Goal: Register for event/course

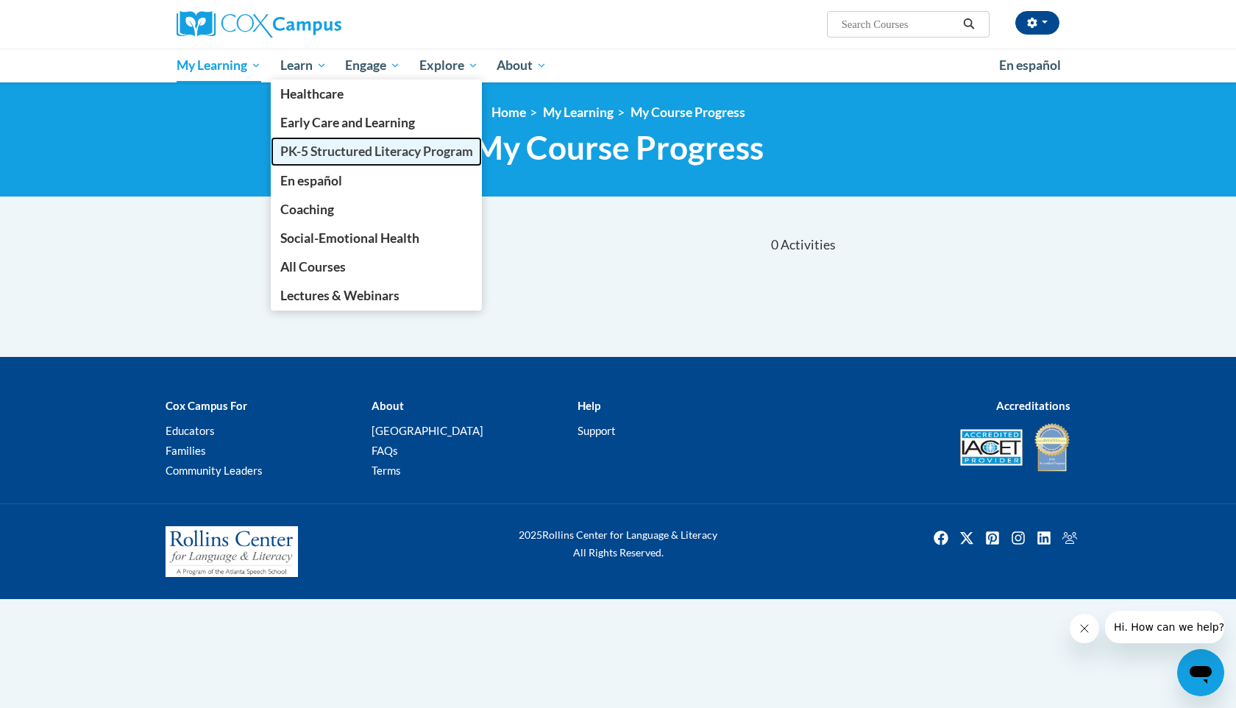
click at [308, 153] on span "PK-5 Structured Literacy Program" at bounding box center [376, 151] width 193 height 15
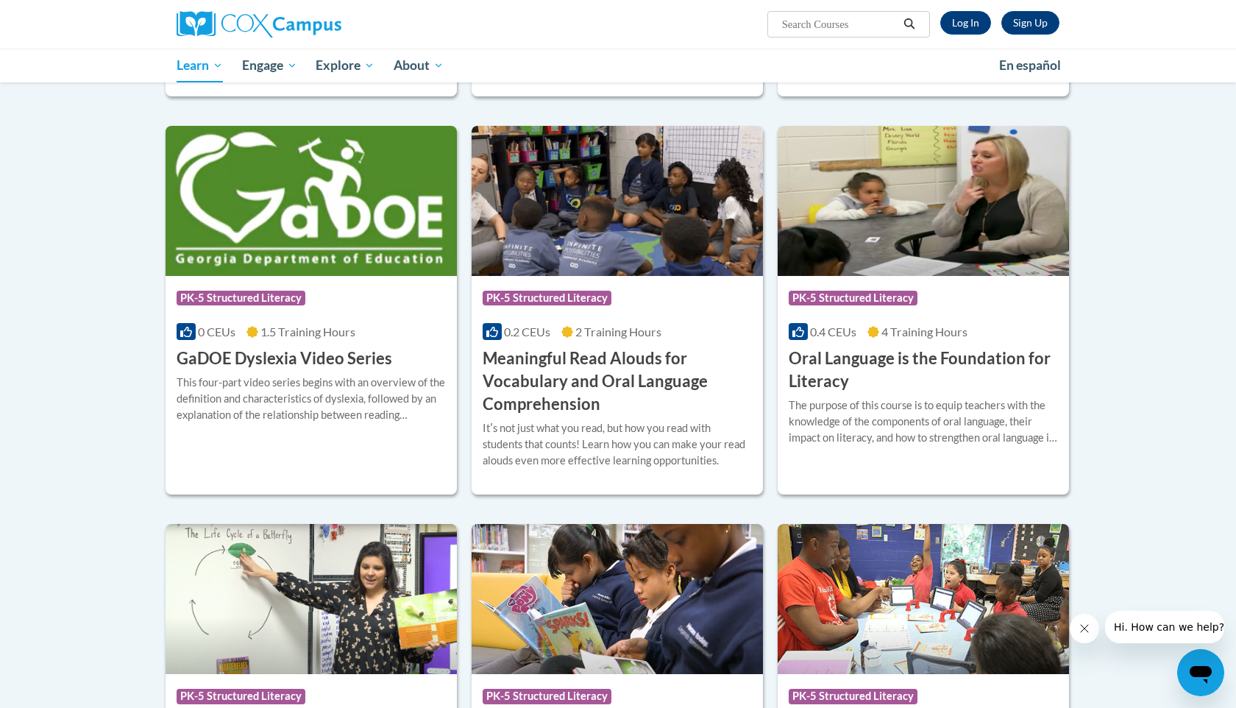
scroll to position [797, 0]
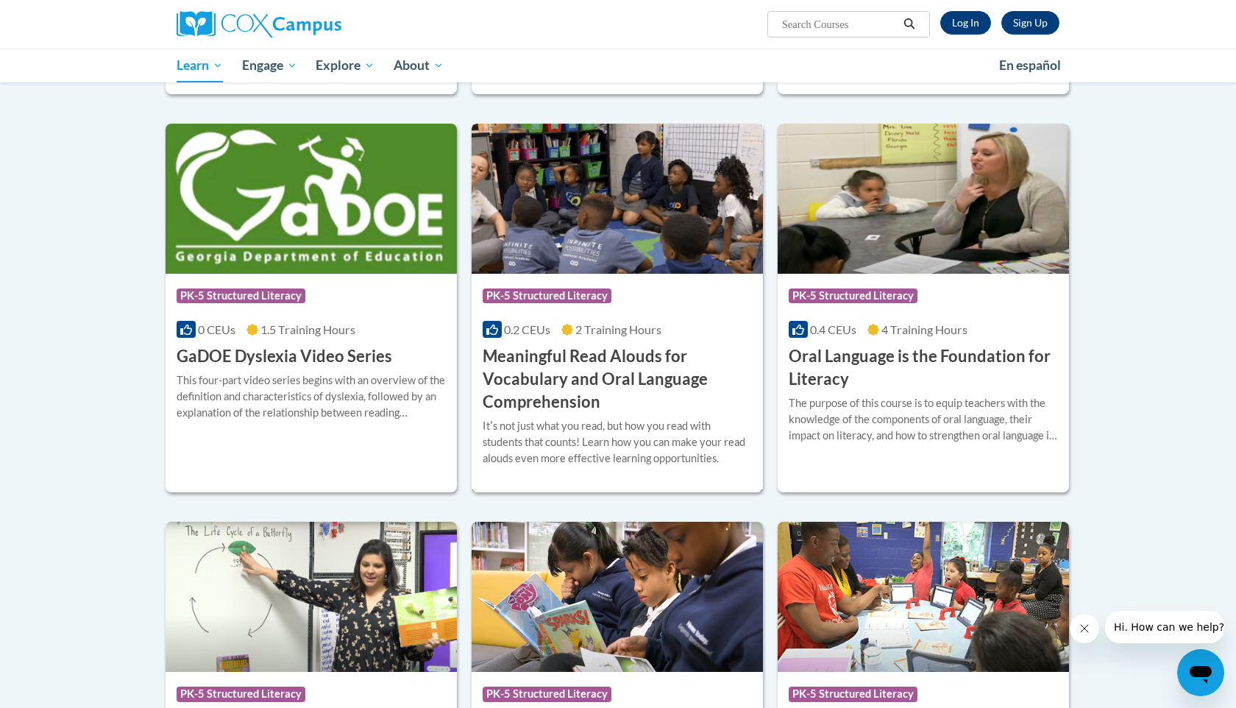
click at [670, 359] on h3 "Meaningful Read Alouds for Vocabulary and Oral Language Comprehension" at bounding box center [617, 379] width 269 height 68
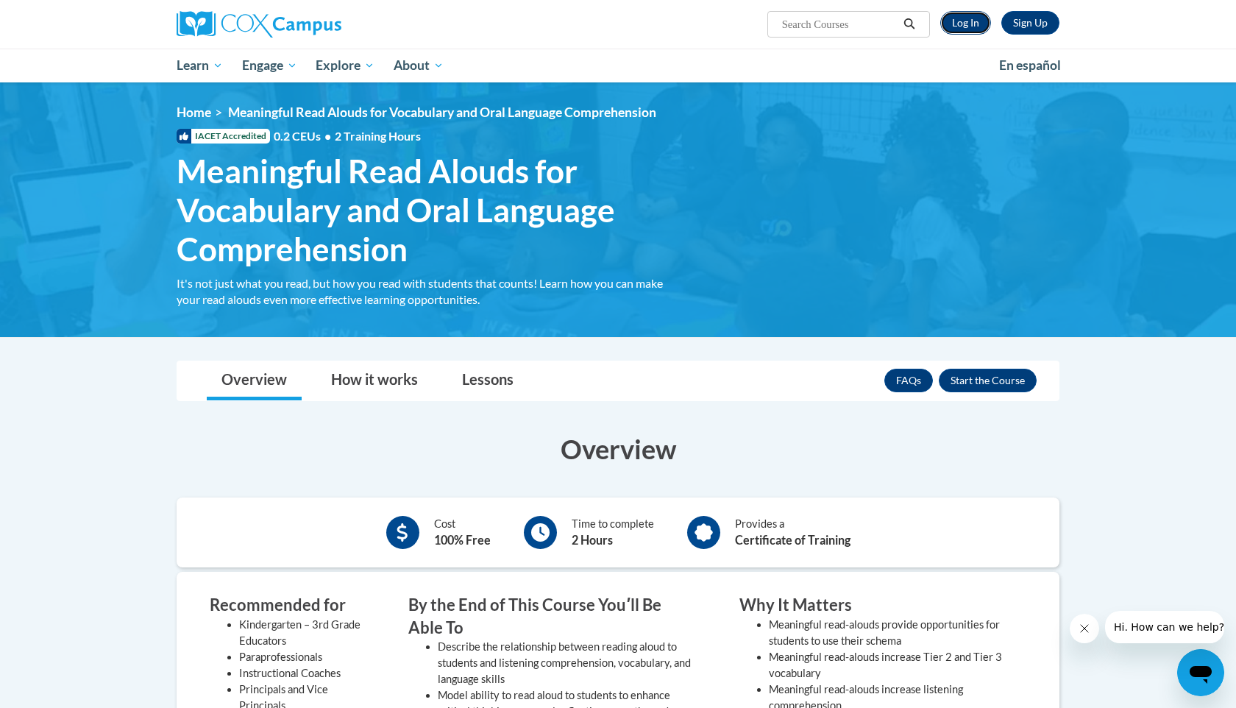
click at [965, 32] on link "Log In" at bounding box center [966, 23] width 51 height 24
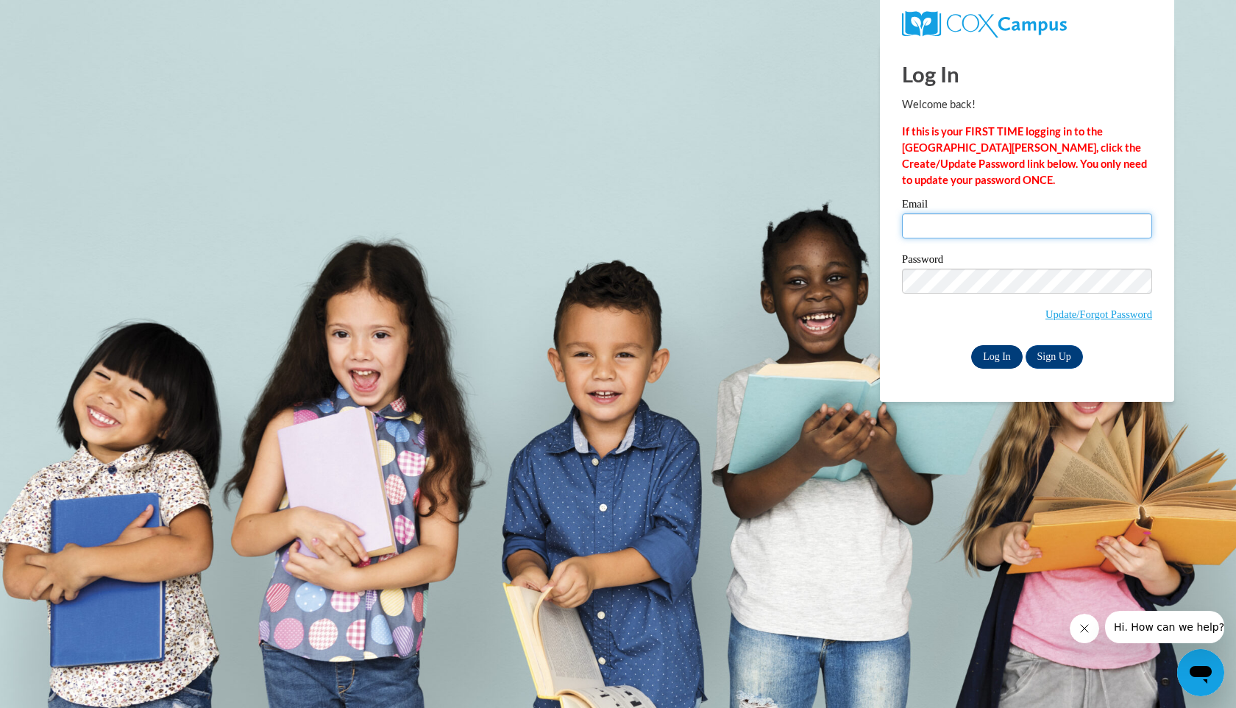
type input "mgsullivan2@crimson.ua.edu"
click at [995, 357] on input "Log In" at bounding box center [997, 357] width 52 height 24
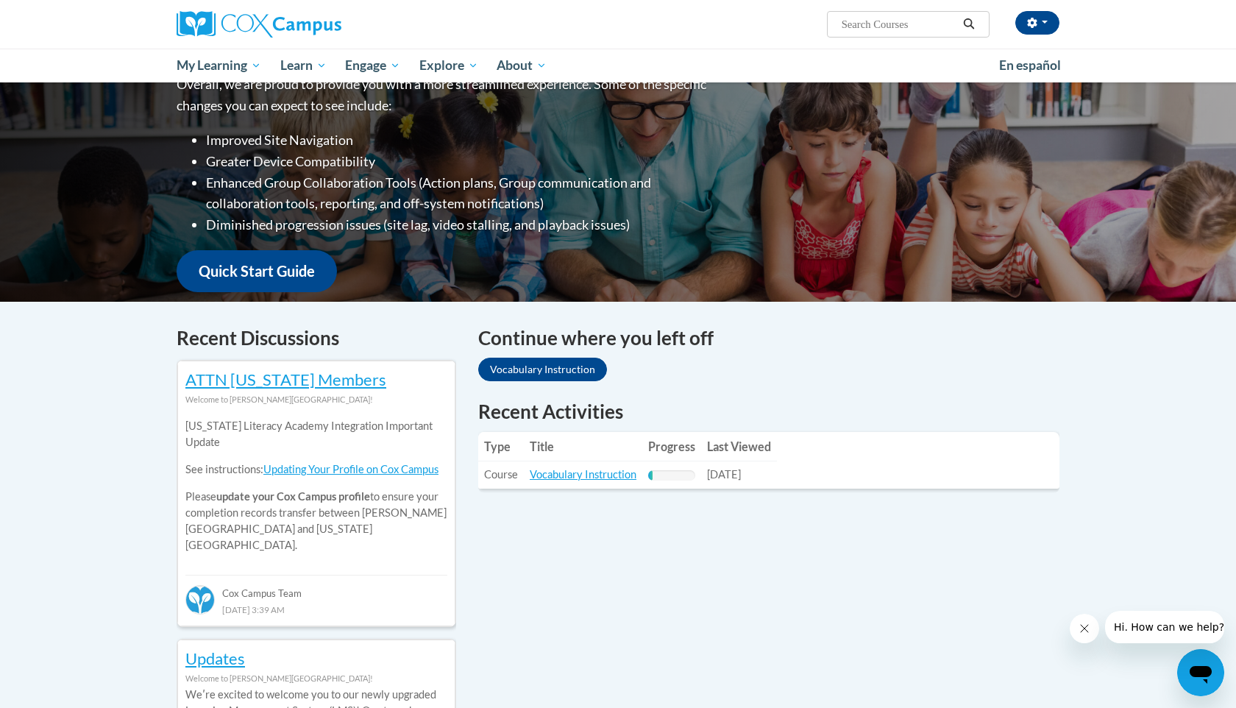
scroll to position [303, 0]
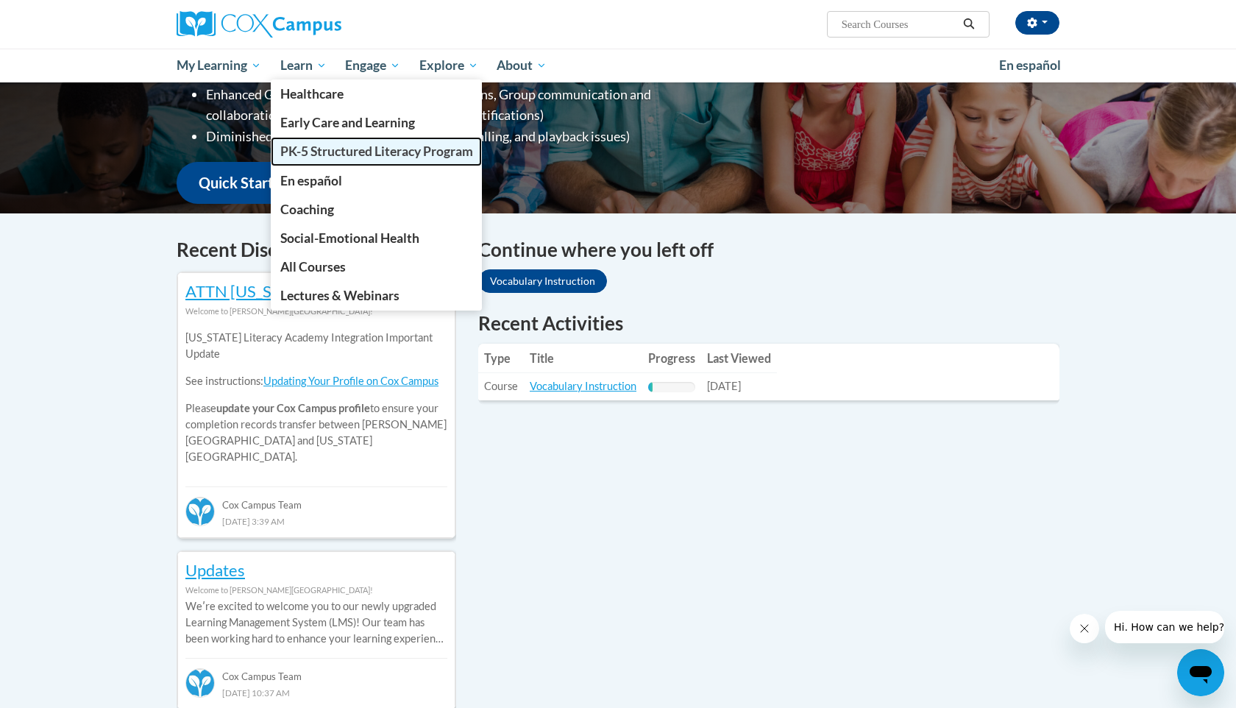
click at [330, 155] on span "PK-5 Structured Literacy Program" at bounding box center [376, 151] width 193 height 15
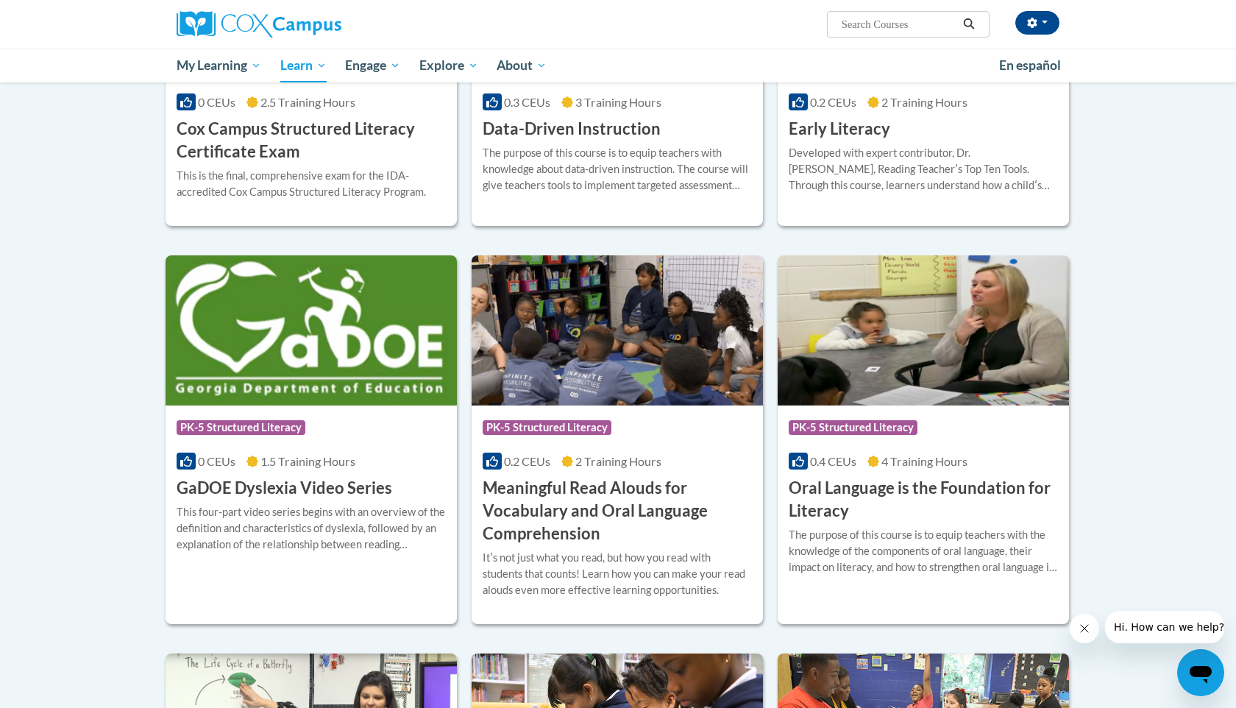
scroll to position [673, 0]
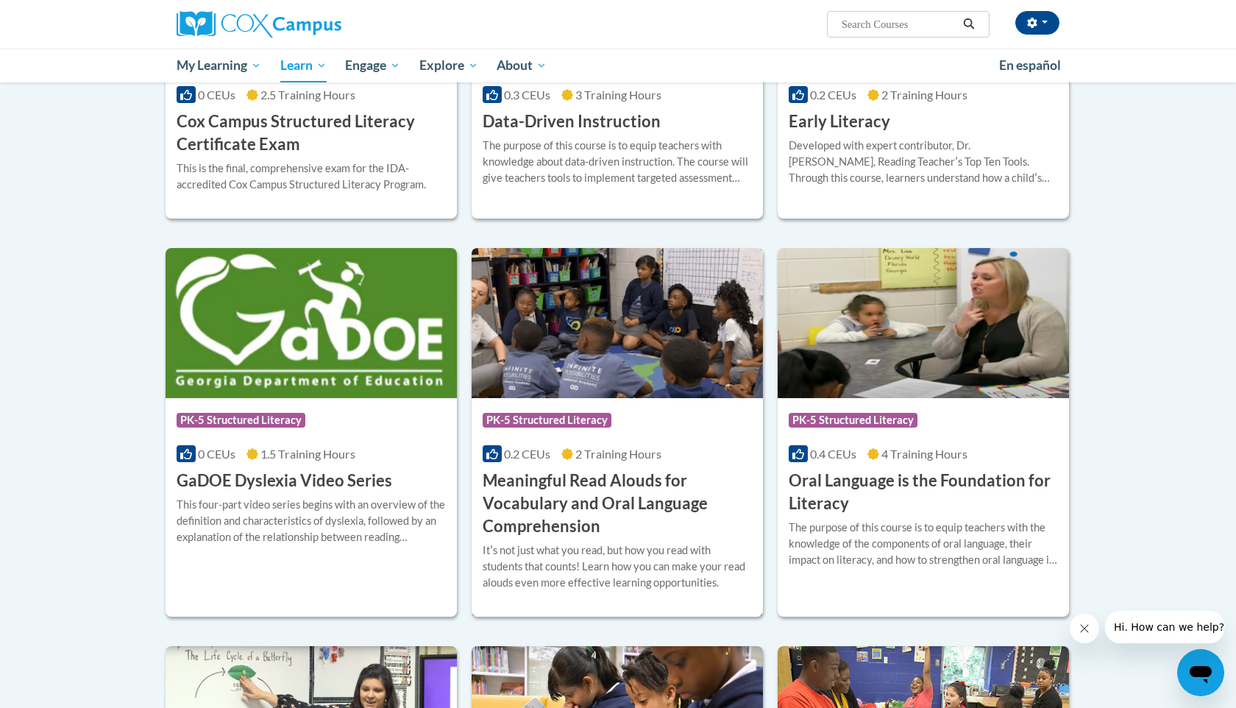
click at [561, 471] on h3 "Meaningful Read Alouds for Vocabulary and Oral Language Comprehension" at bounding box center [617, 504] width 269 height 68
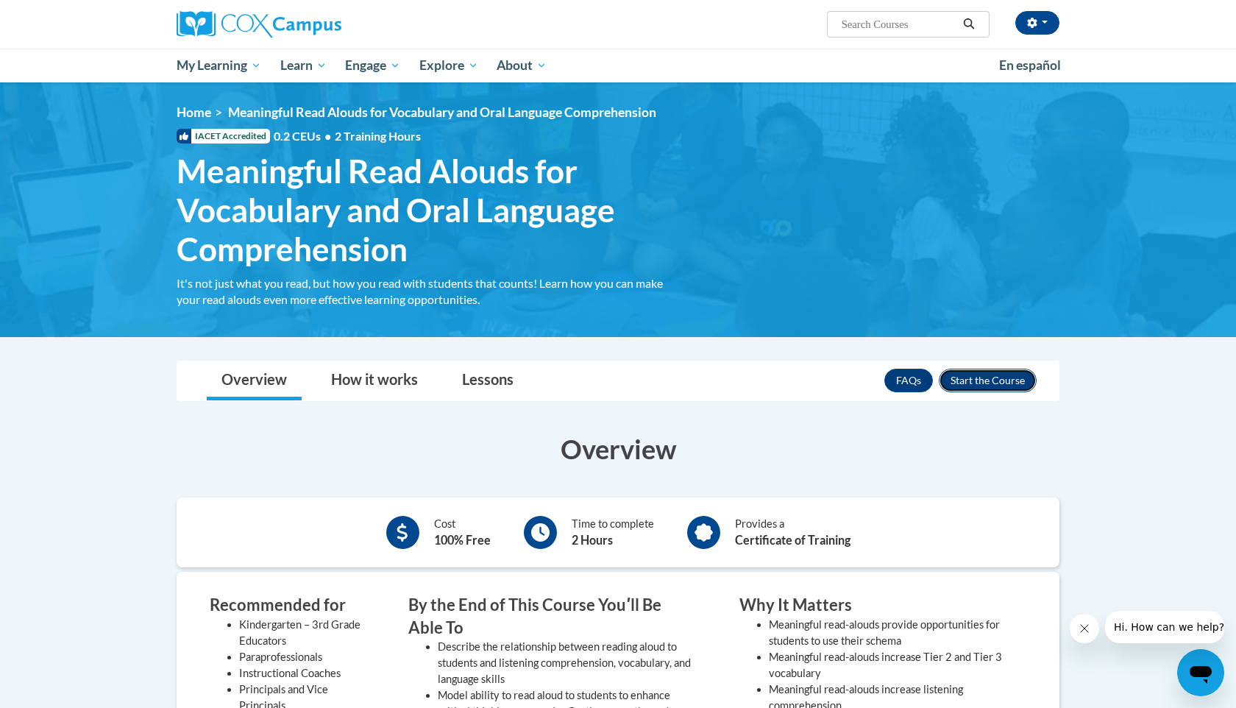
click at [974, 383] on button "Enroll" at bounding box center [988, 381] width 98 height 24
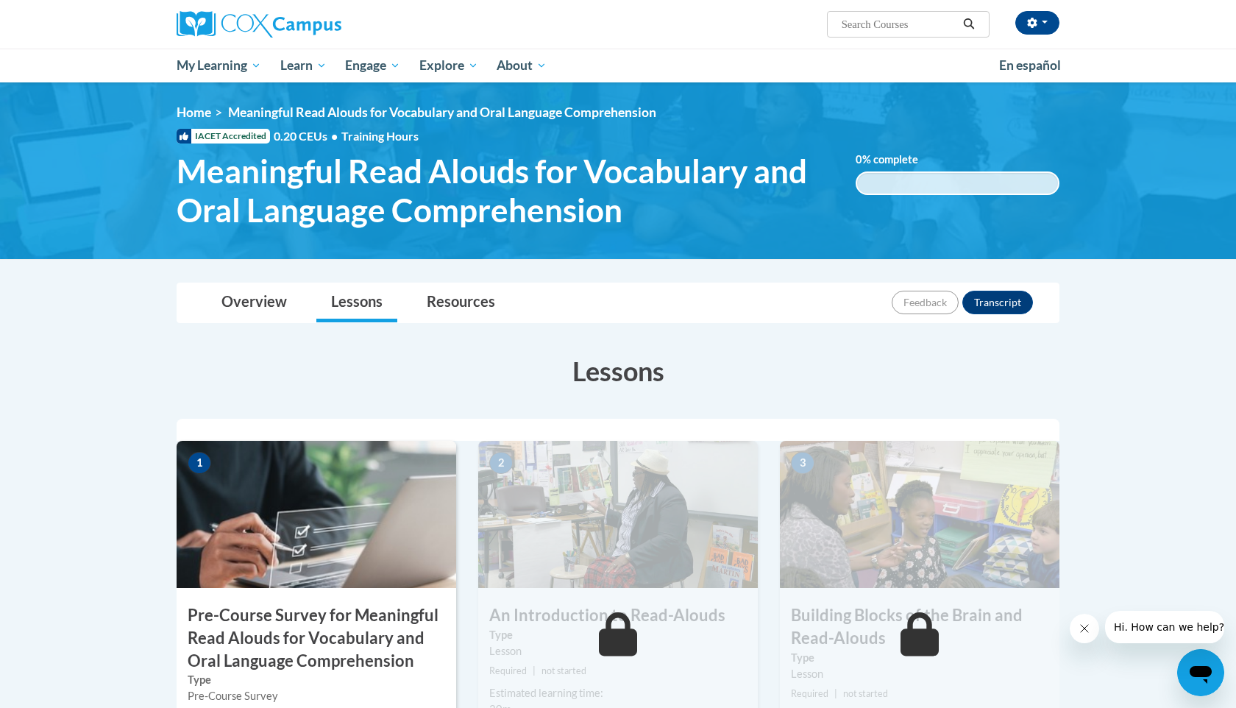
click at [254, 530] on img at bounding box center [317, 514] width 280 height 147
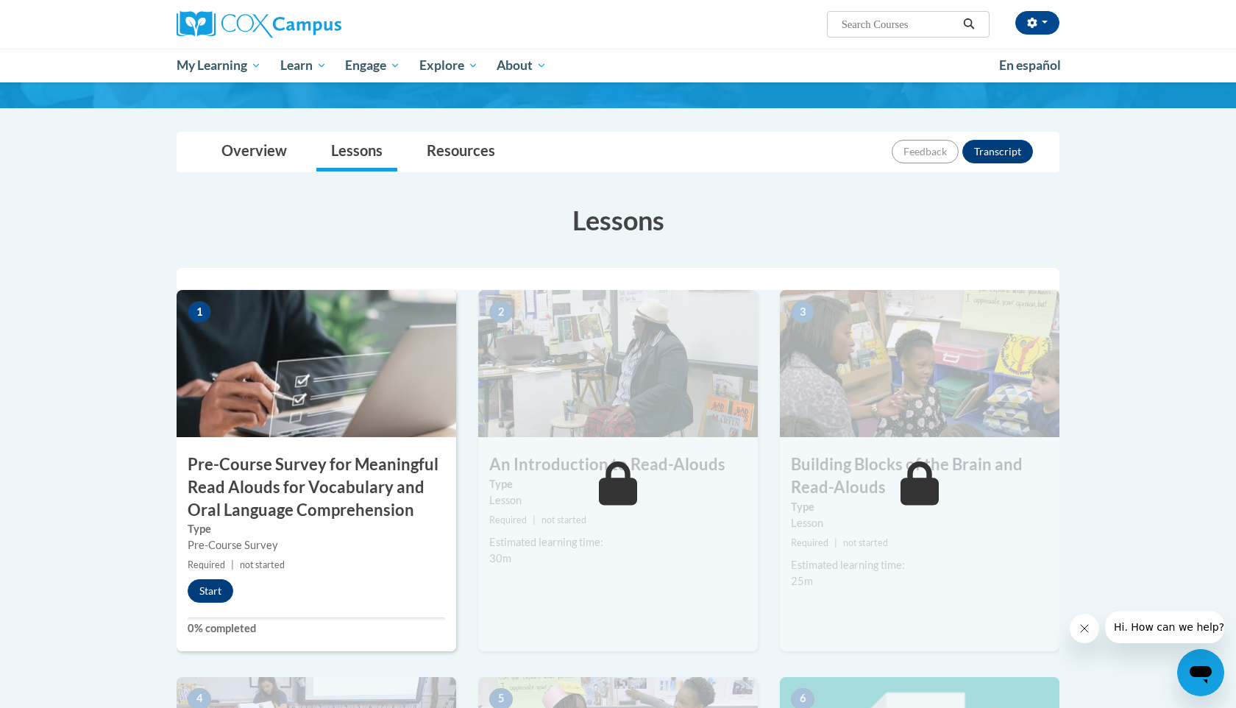
scroll to position [172, 0]
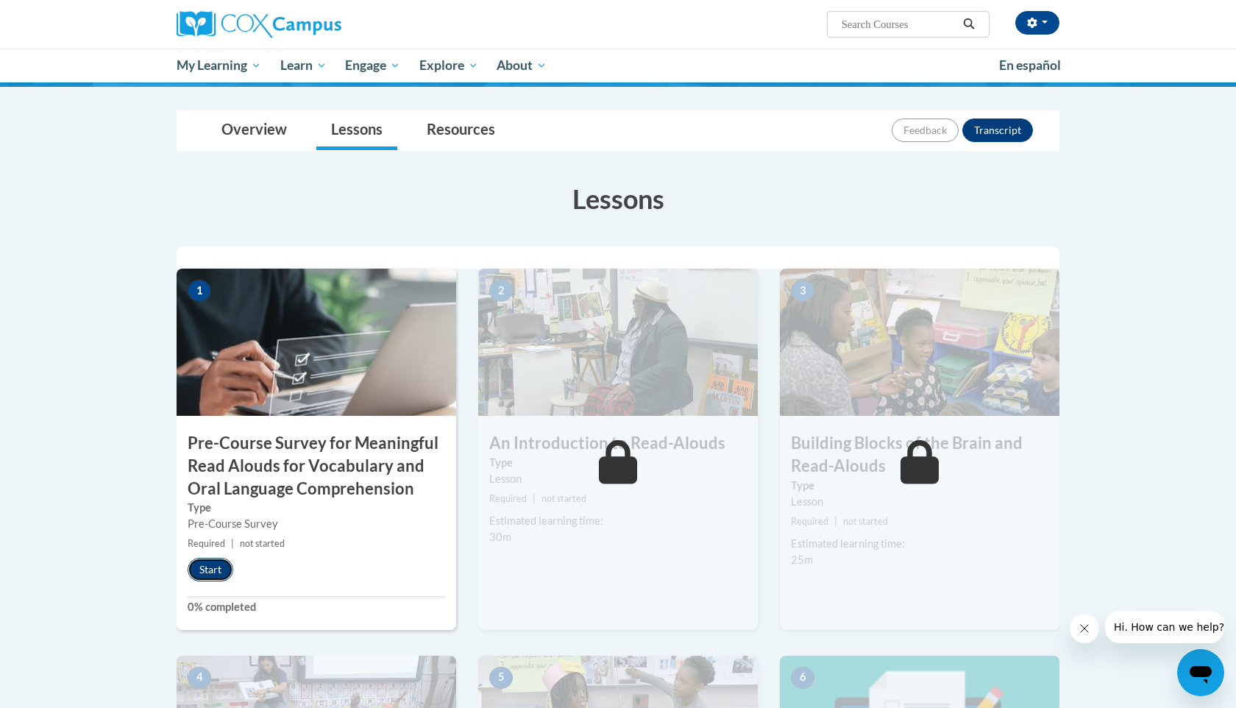
click at [202, 573] on button "Start" at bounding box center [211, 570] width 46 height 24
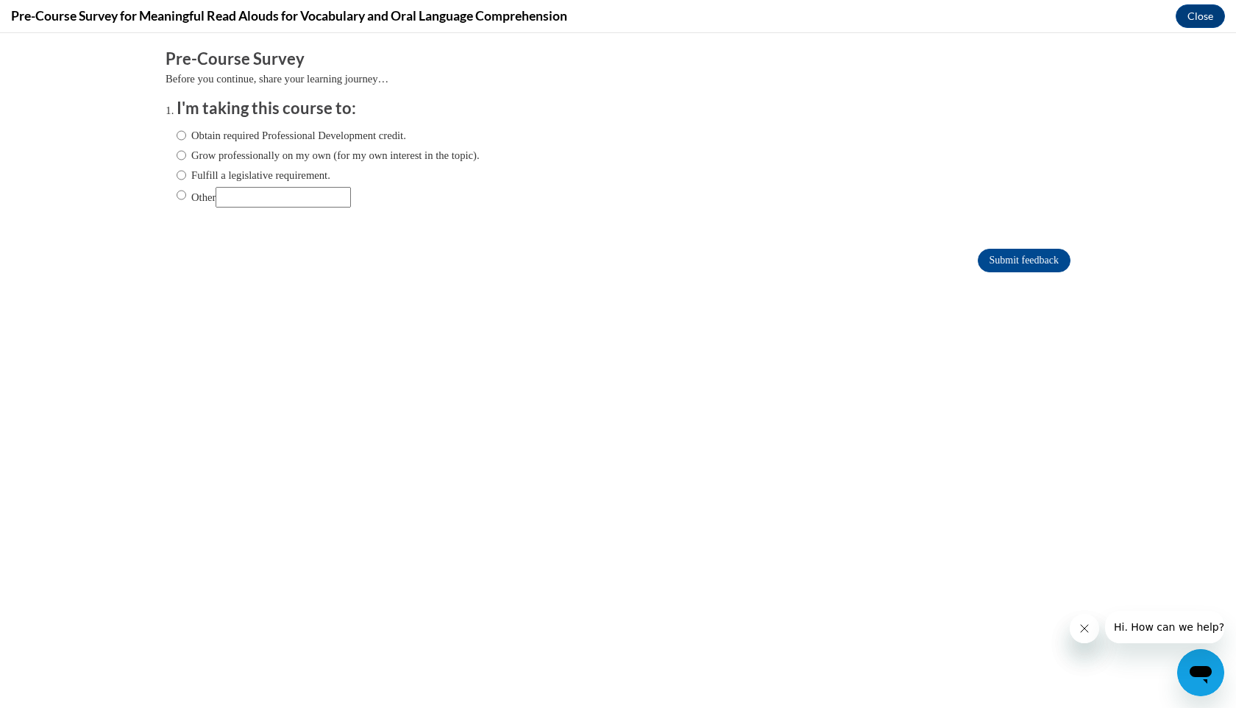
scroll to position [0, 0]
click at [986, 265] on input "Submit feedback" at bounding box center [1024, 261] width 93 height 24
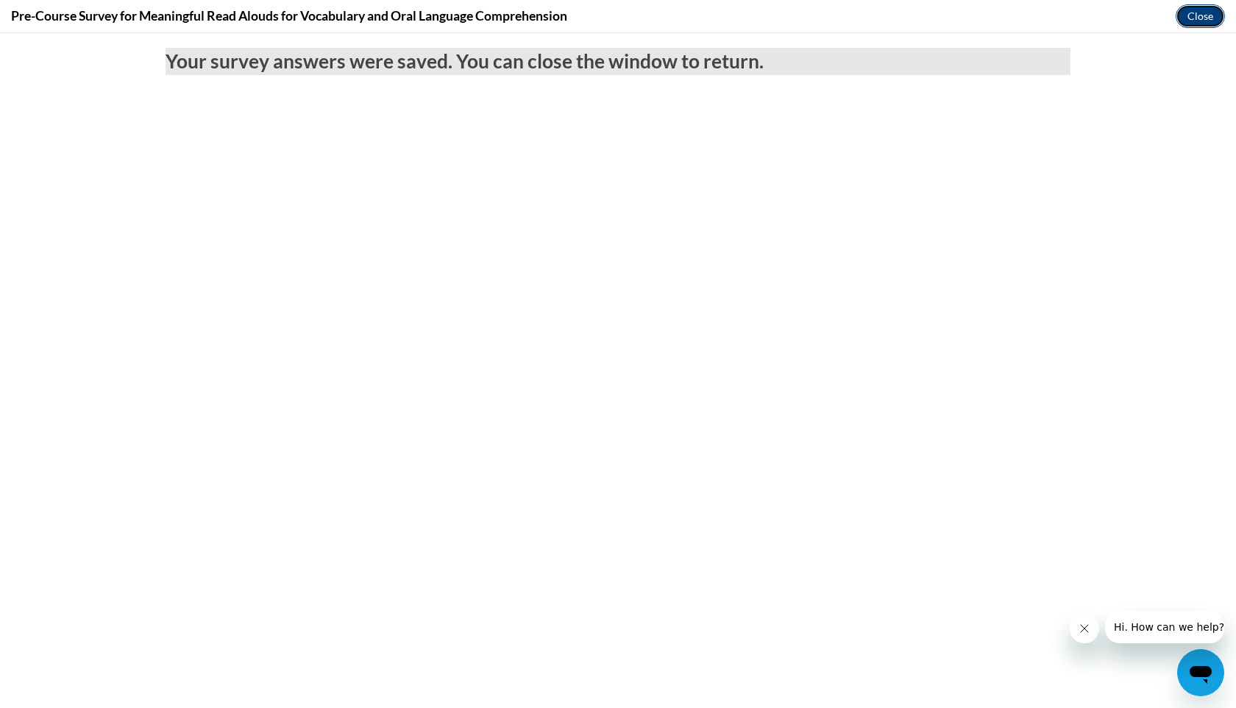
click at [1203, 23] on button "Close" at bounding box center [1200, 16] width 49 height 24
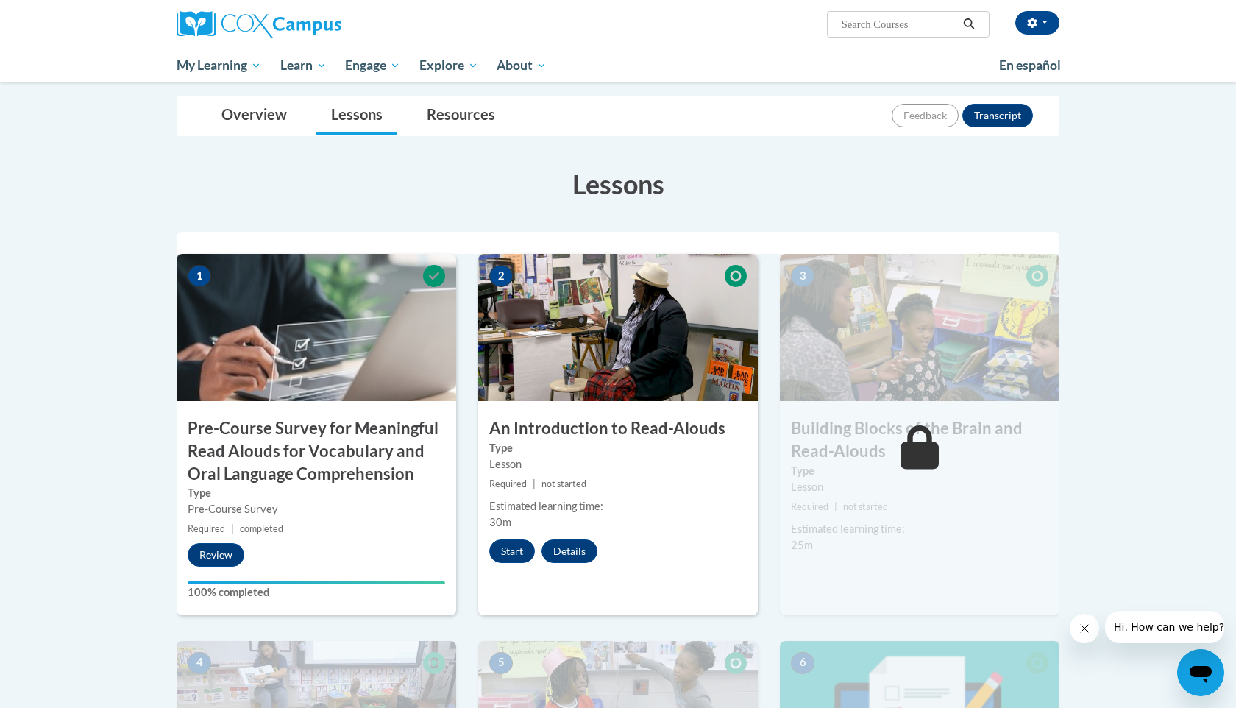
scroll to position [206, 0]
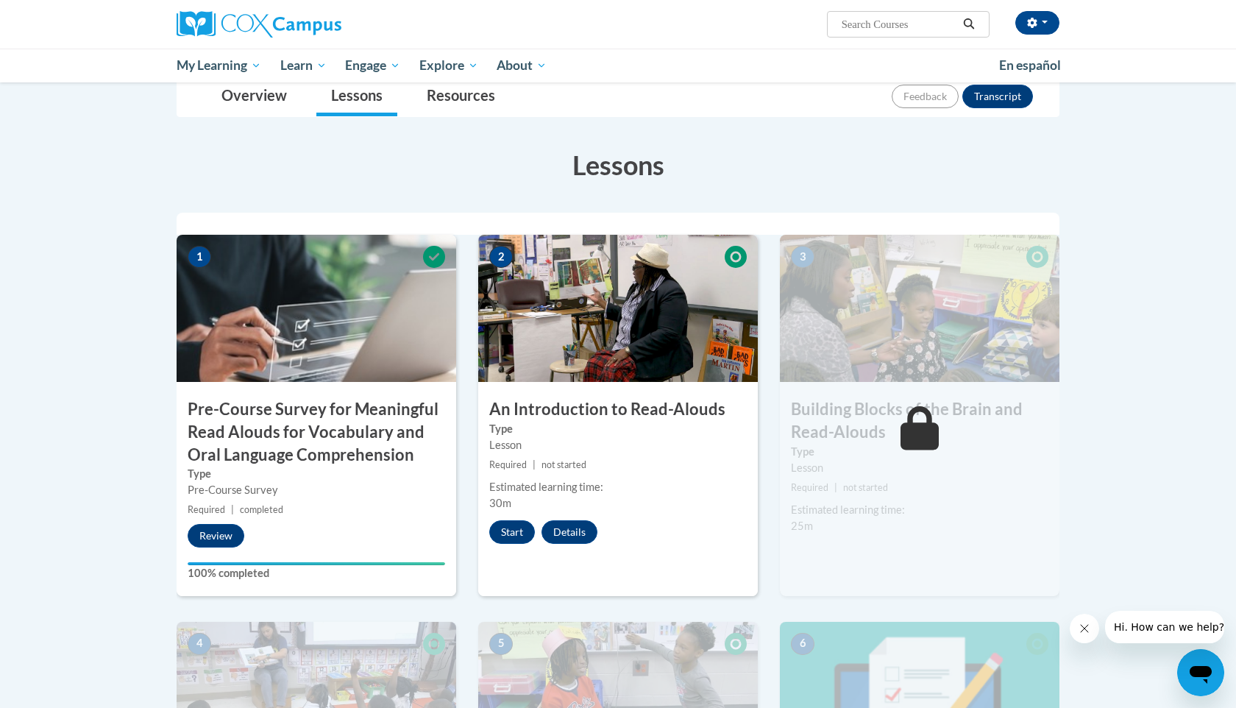
click at [503, 545] on div "2 An Introduction to Read-Alouds Type Lesson Required | not started Estimated l…" at bounding box center [618, 415] width 280 height 361
click at [508, 531] on button "Start" at bounding box center [512, 532] width 46 height 24
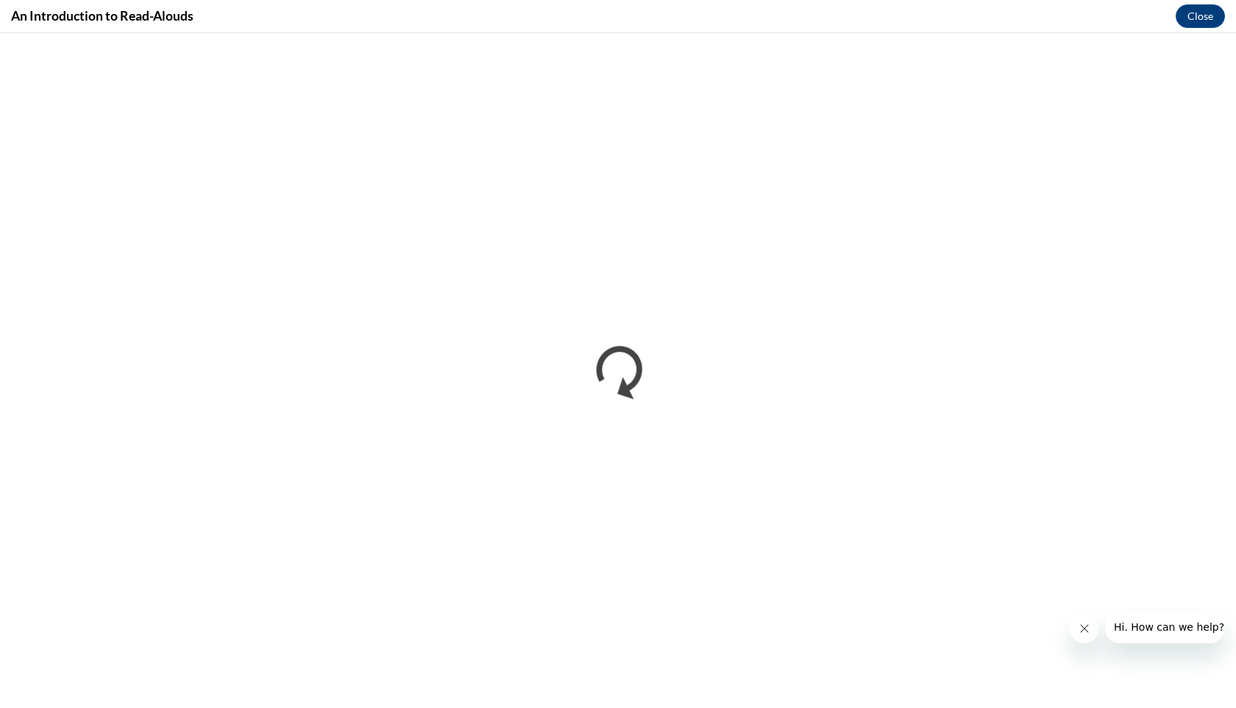
scroll to position [0, 0]
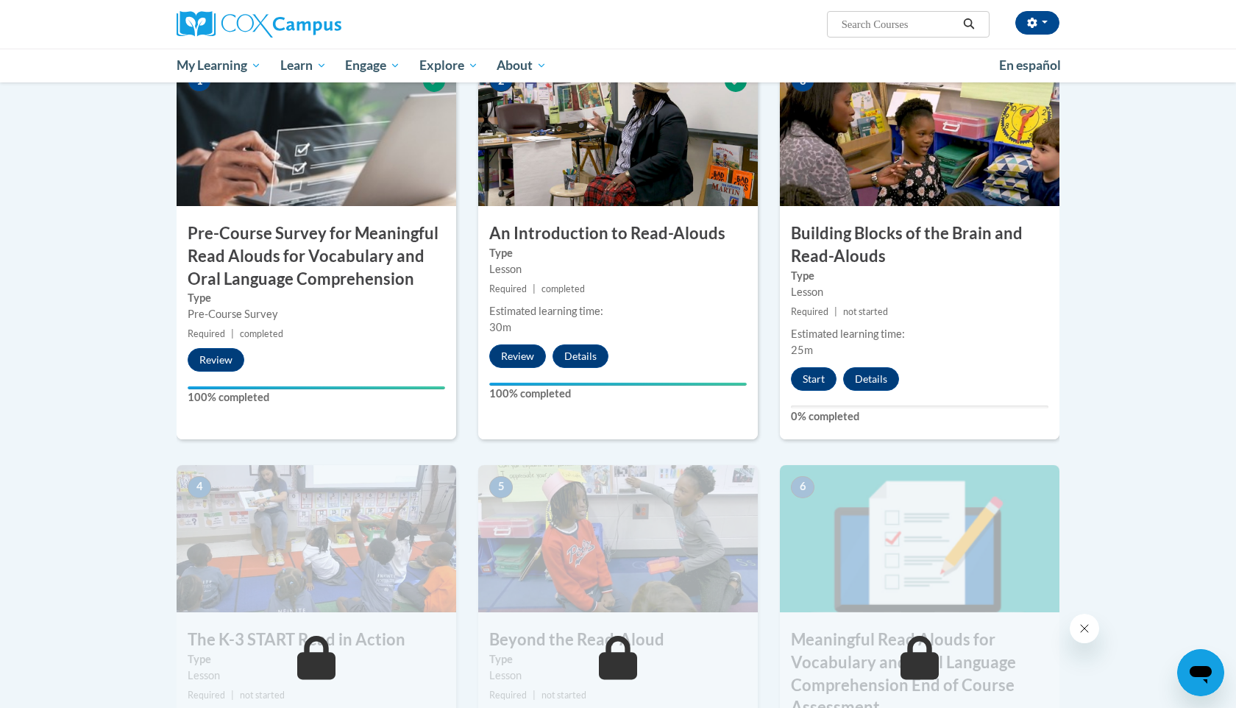
scroll to position [383, 0]
click at [821, 369] on button "Start" at bounding box center [814, 379] width 46 height 24
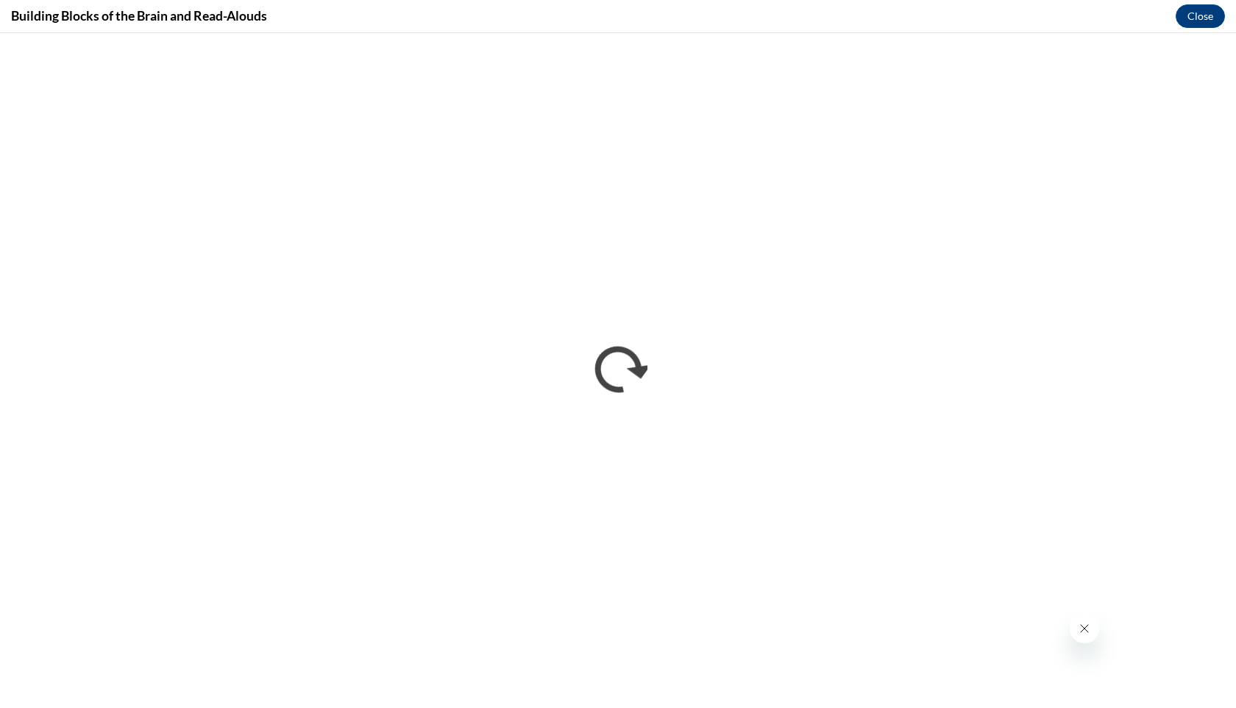
scroll to position [0, 0]
